Goal: Task Accomplishment & Management: Manage account settings

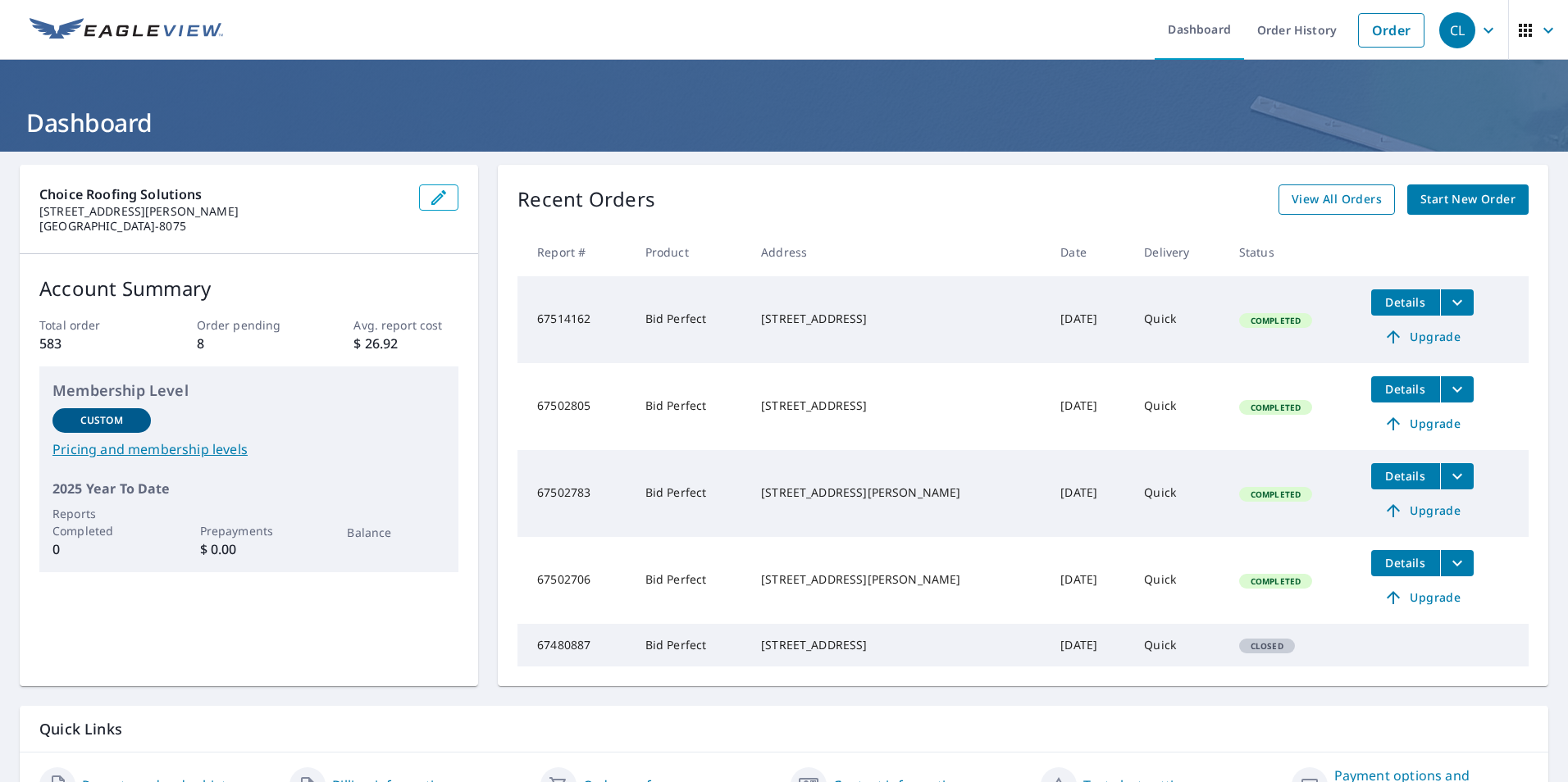
click at [1347, 205] on span "View All Orders" at bounding box center [1337, 200] width 90 height 21
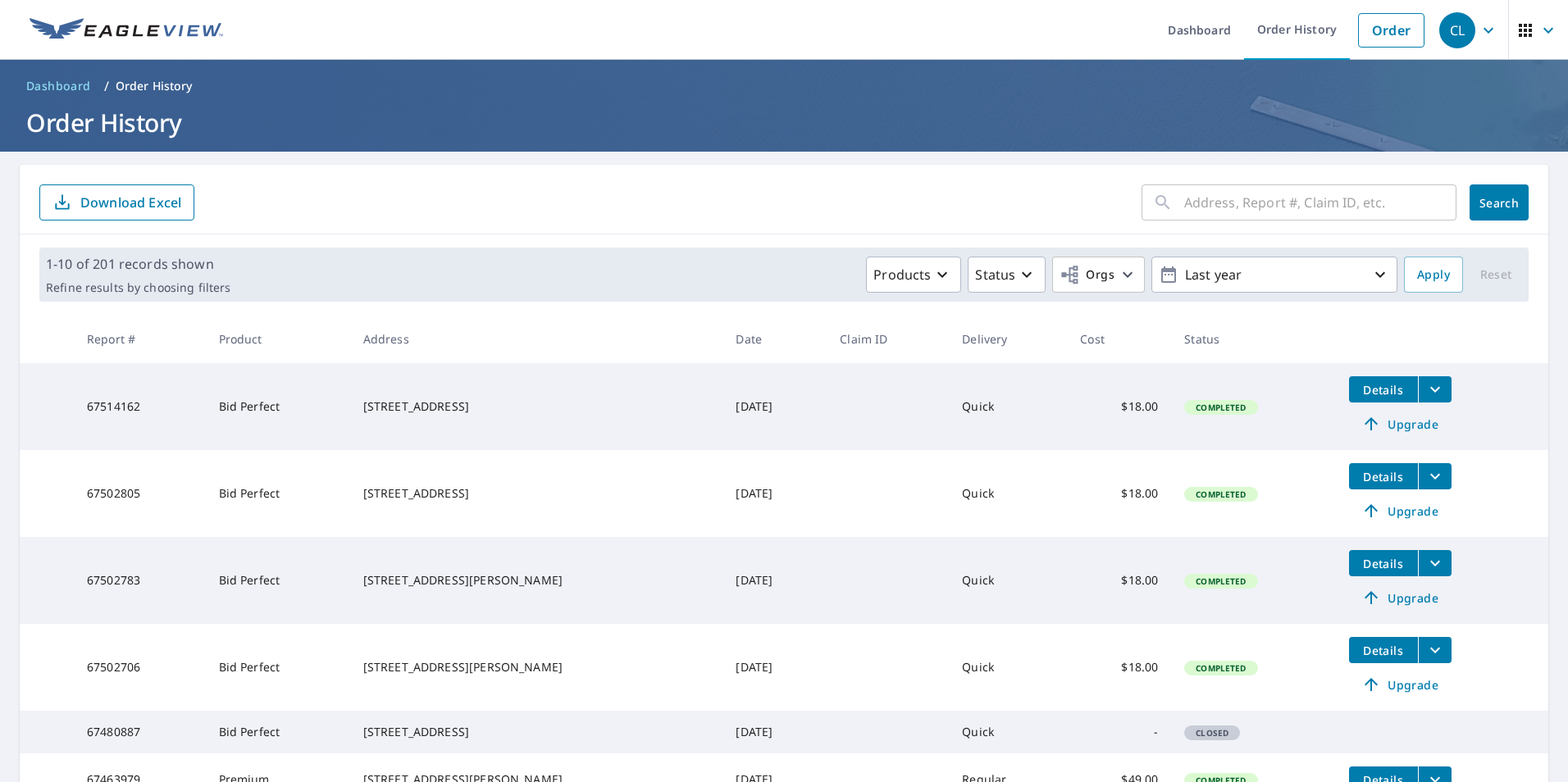
click at [1273, 200] on input "text" at bounding box center [1320, 202] width 272 height 46
type input "[PERSON_NAME]"
click button "Search" at bounding box center [1499, 202] width 59 height 36
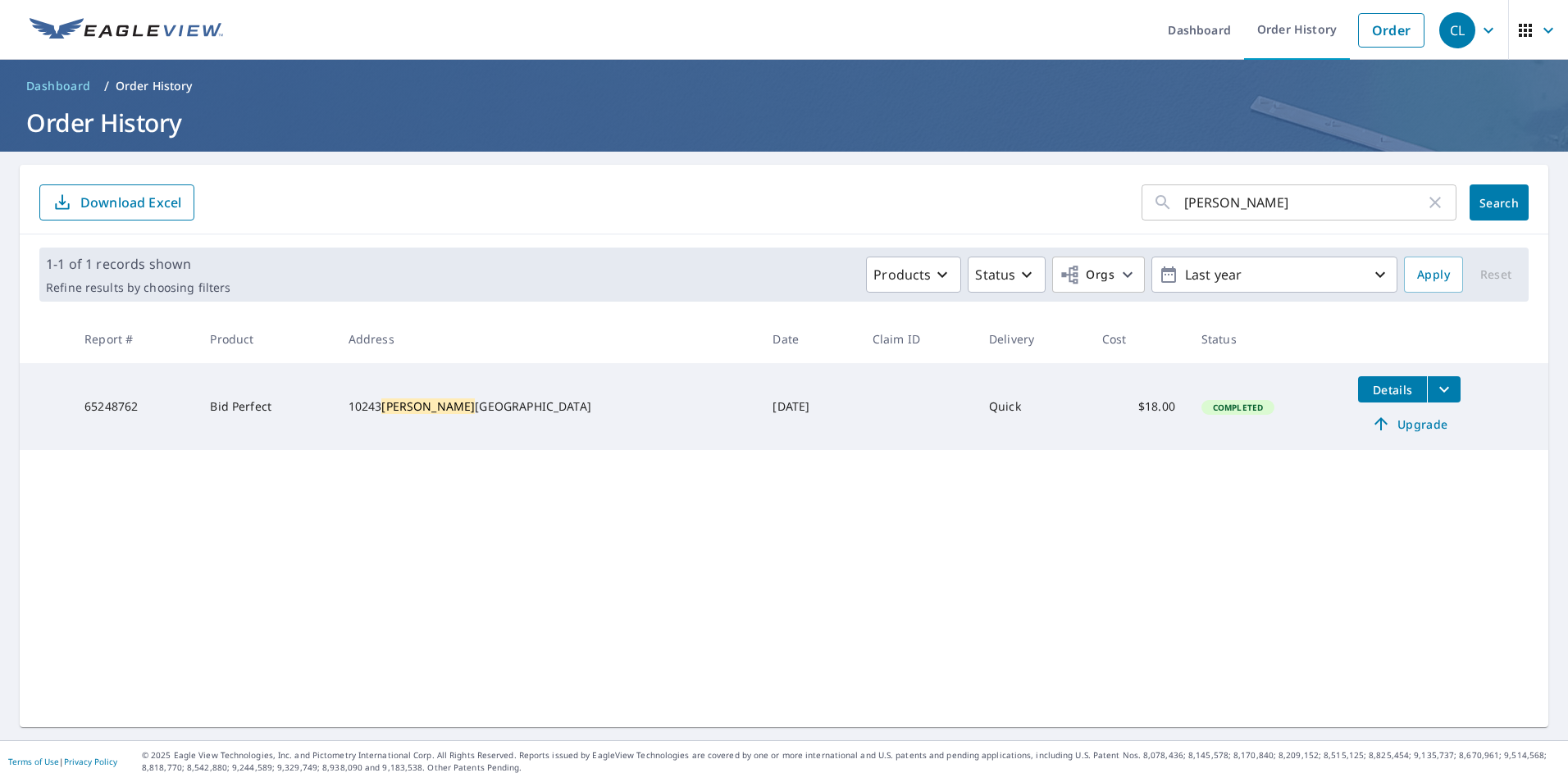
click at [1435, 390] on icon "filesDropdownBtn-65248762" at bounding box center [1445, 389] width 20 height 20
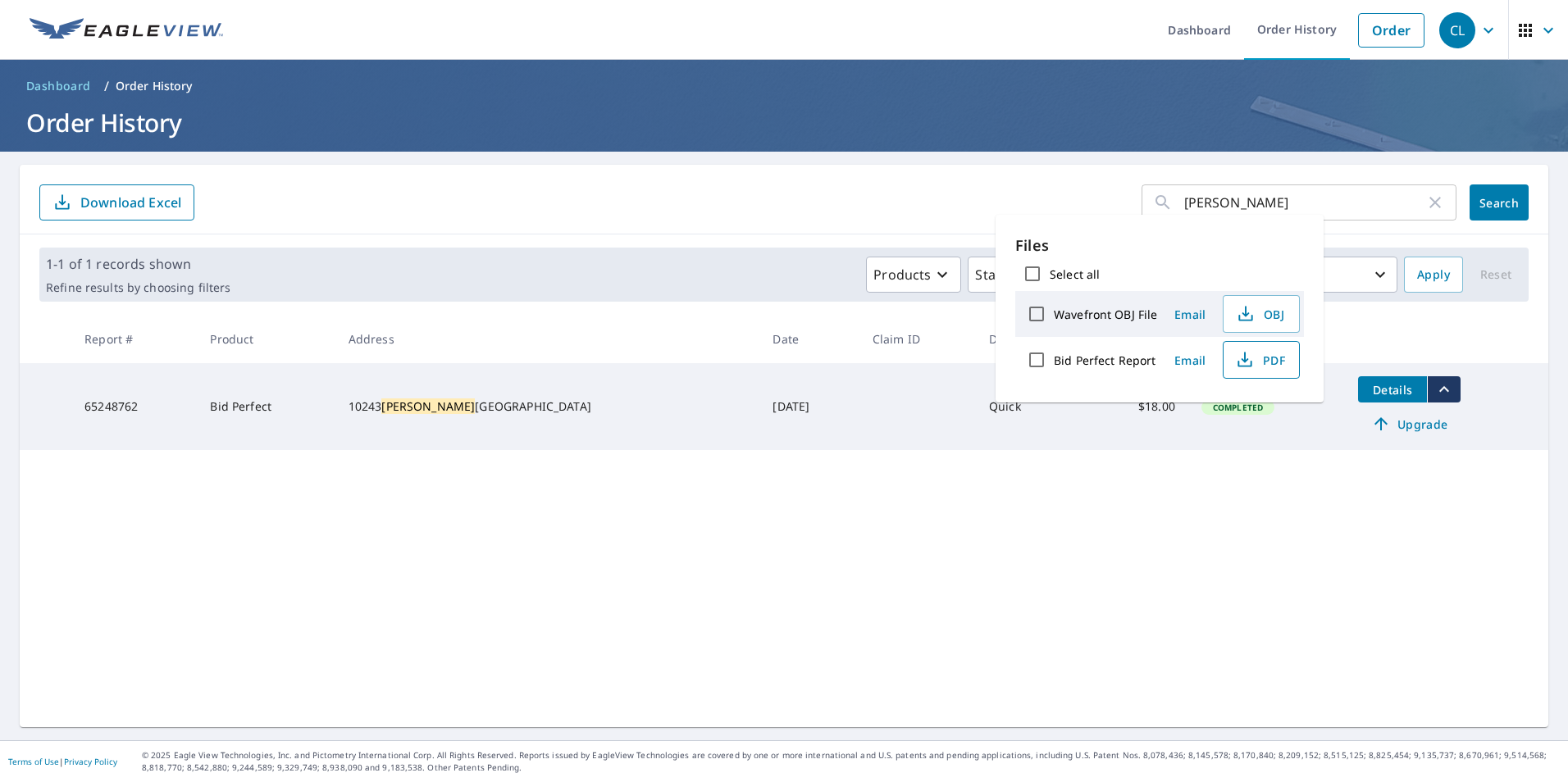
click at [1253, 367] on icon "button" at bounding box center [1245, 360] width 20 height 20
